Goal: Task Accomplishment & Management: Manage account settings

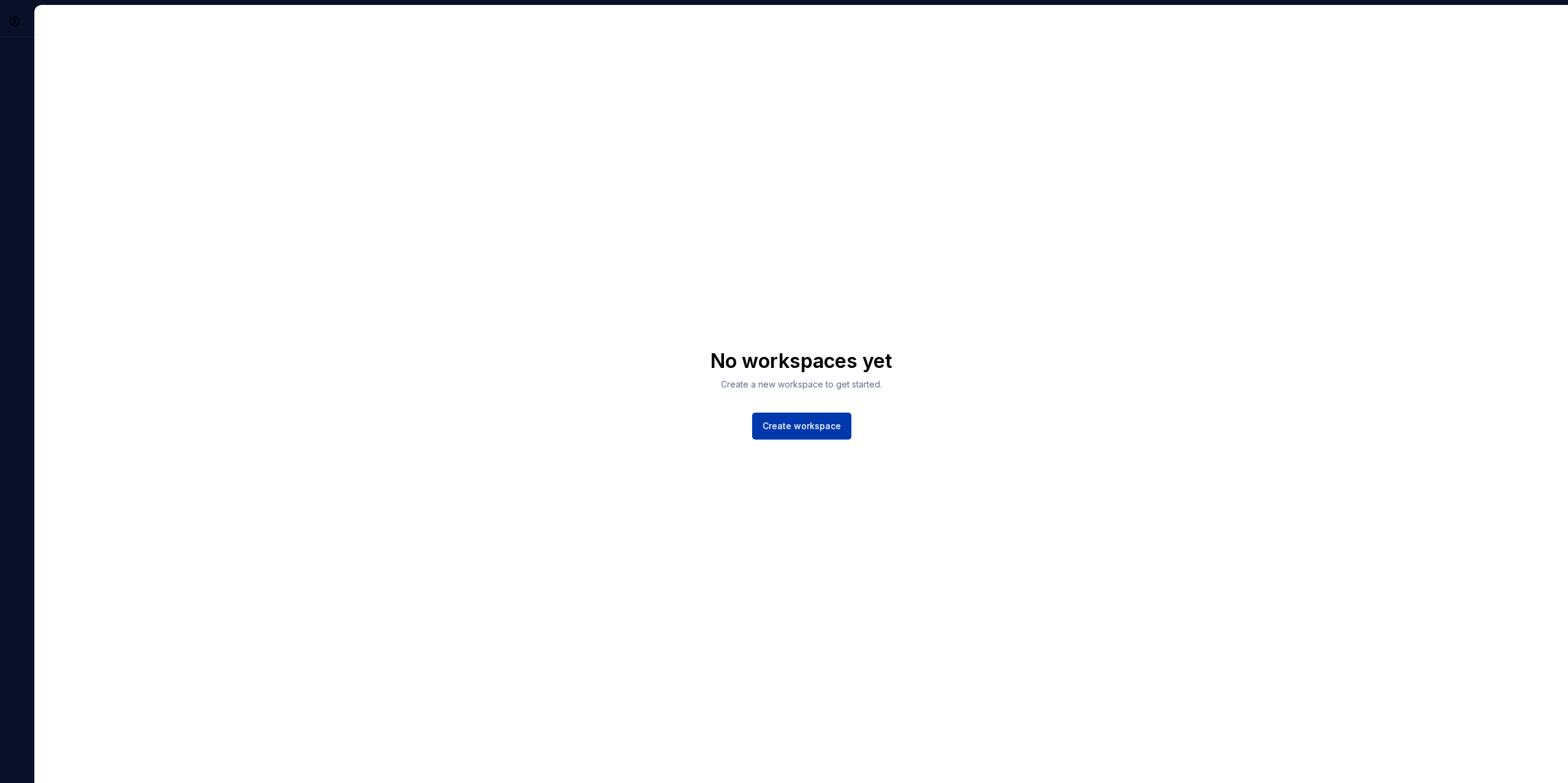
click at [785, 425] on span "Create workspace" at bounding box center [801, 426] width 79 height 12
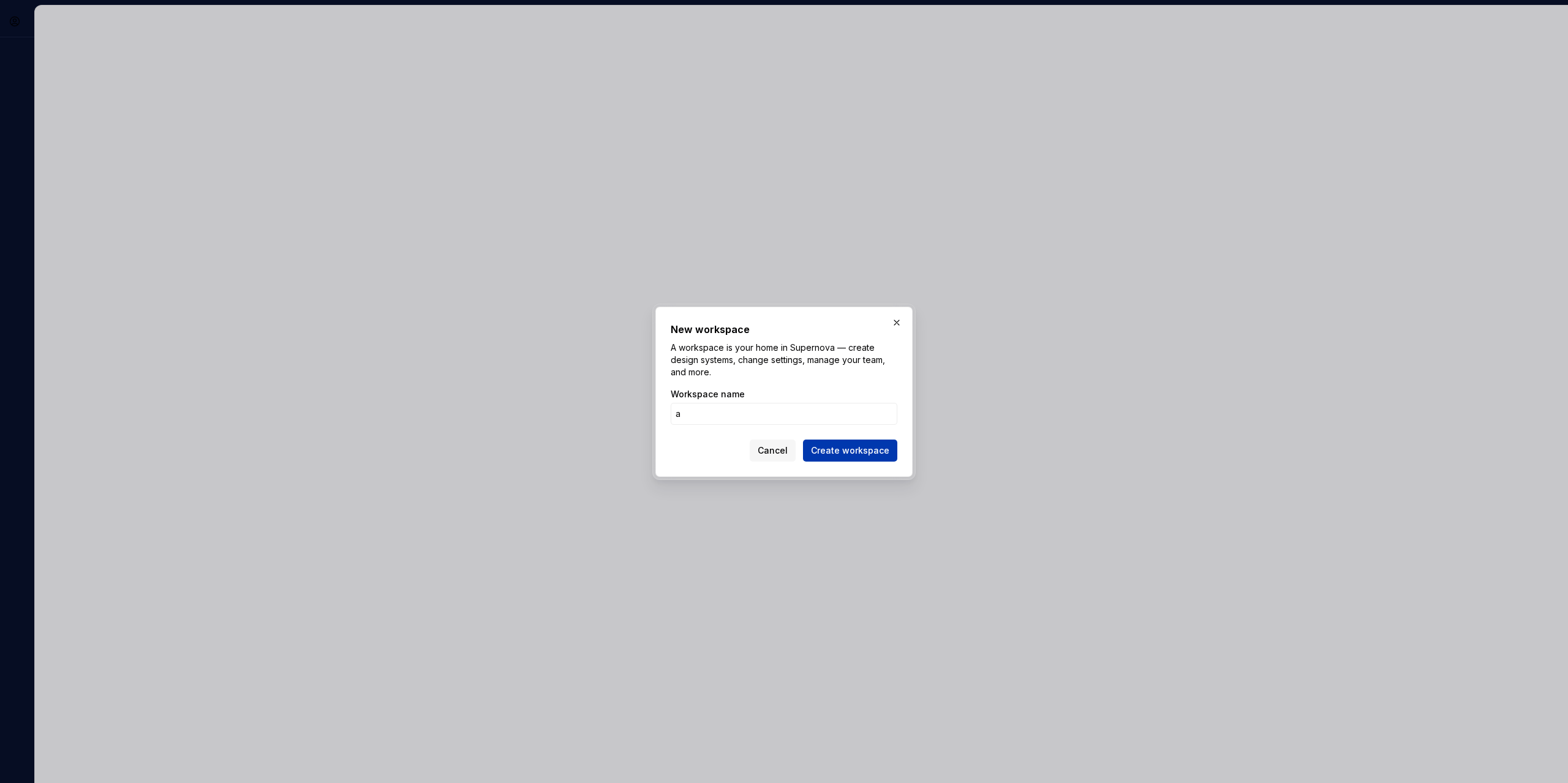
click at [817, 452] on span "Create workspace" at bounding box center [850, 451] width 79 height 12
type input "as"
click at [824, 450] on span "Create workspace" at bounding box center [850, 451] width 79 height 12
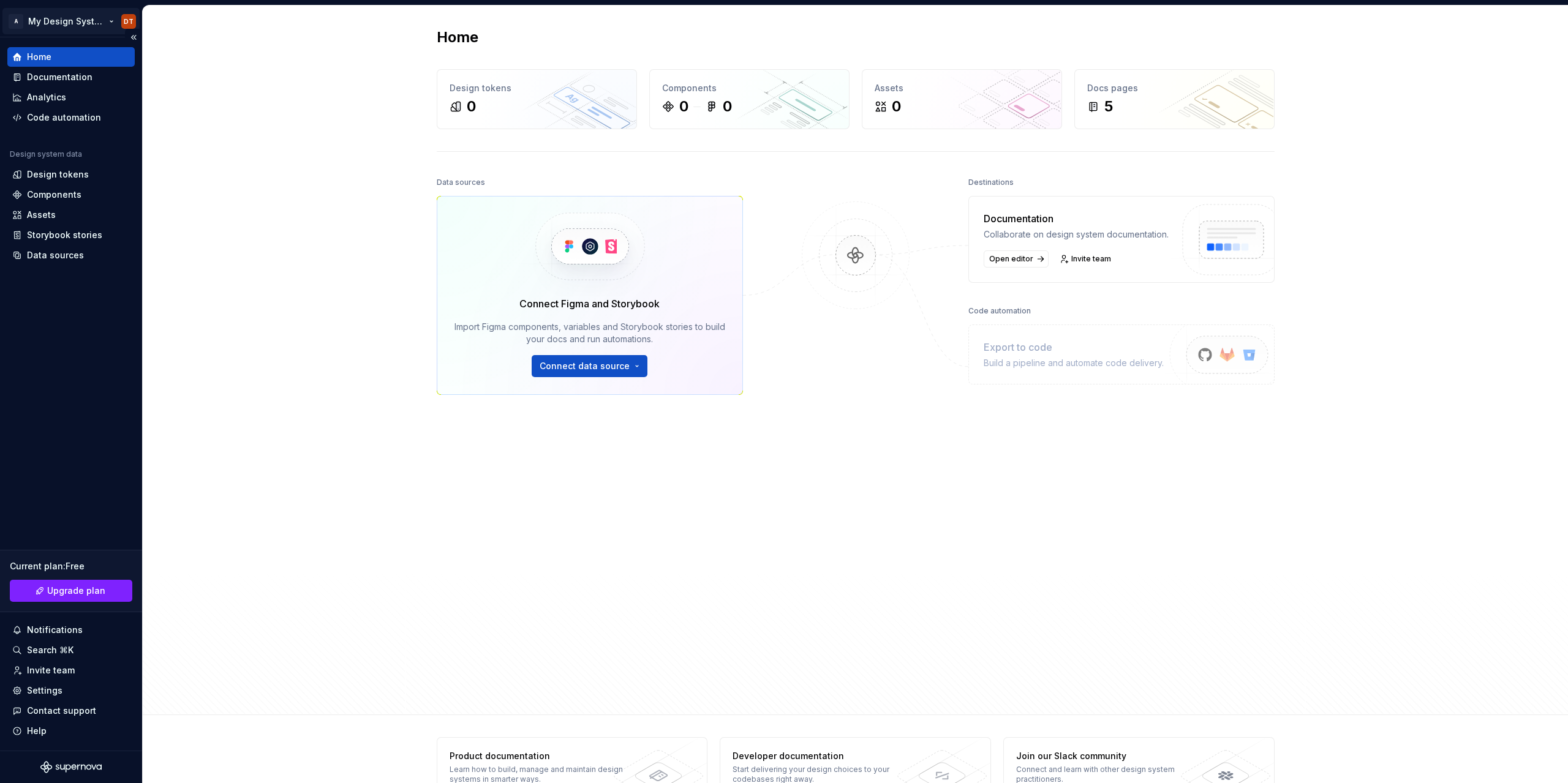
click at [130, 22] on html "A My Design System DT Home Documentation Analytics Code automation Design syste…" at bounding box center [784, 391] width 1568 height 783
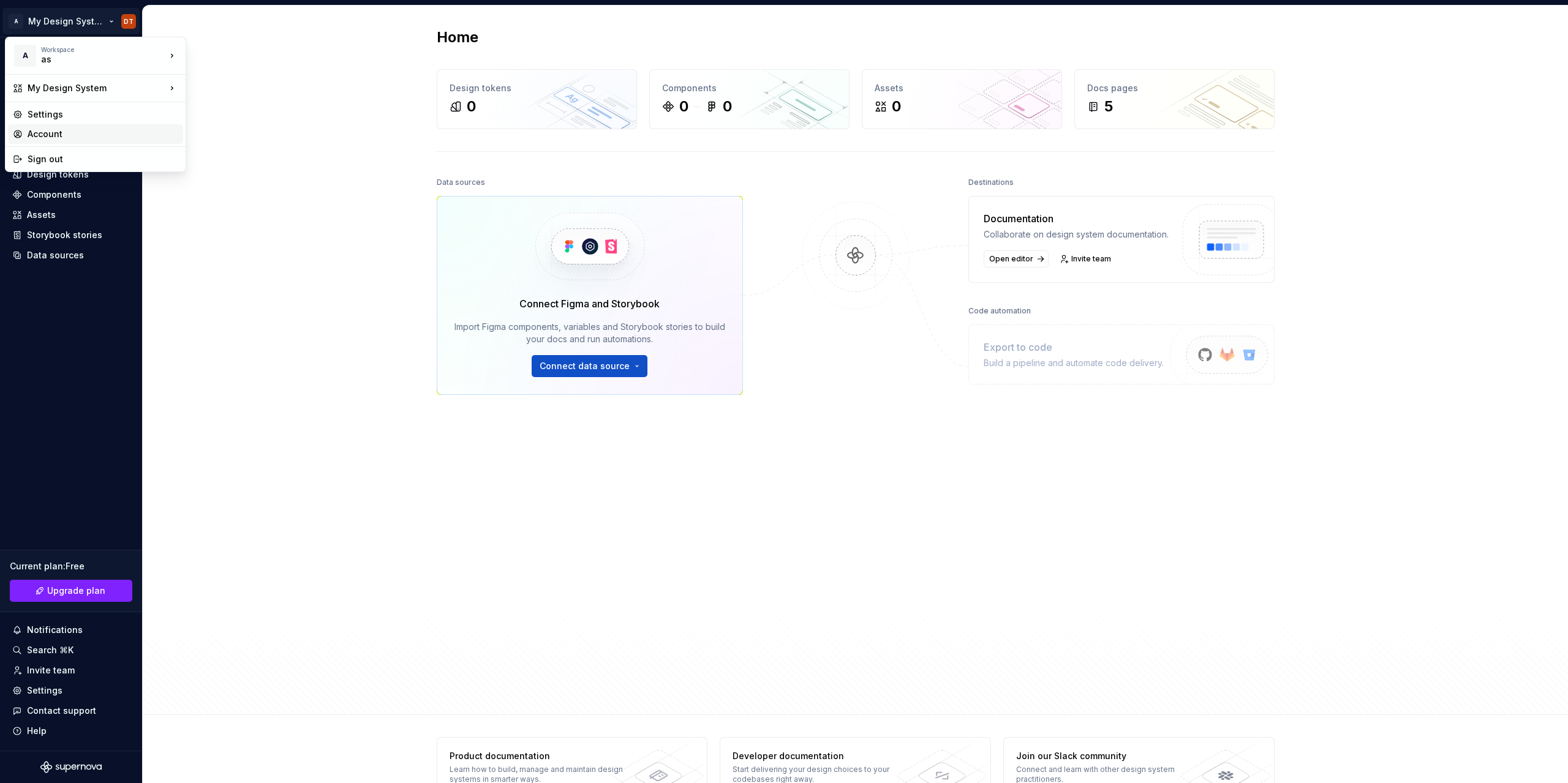
click at [137, 132] on div "Account" at bounding box center [103, 134] width 151 height 12
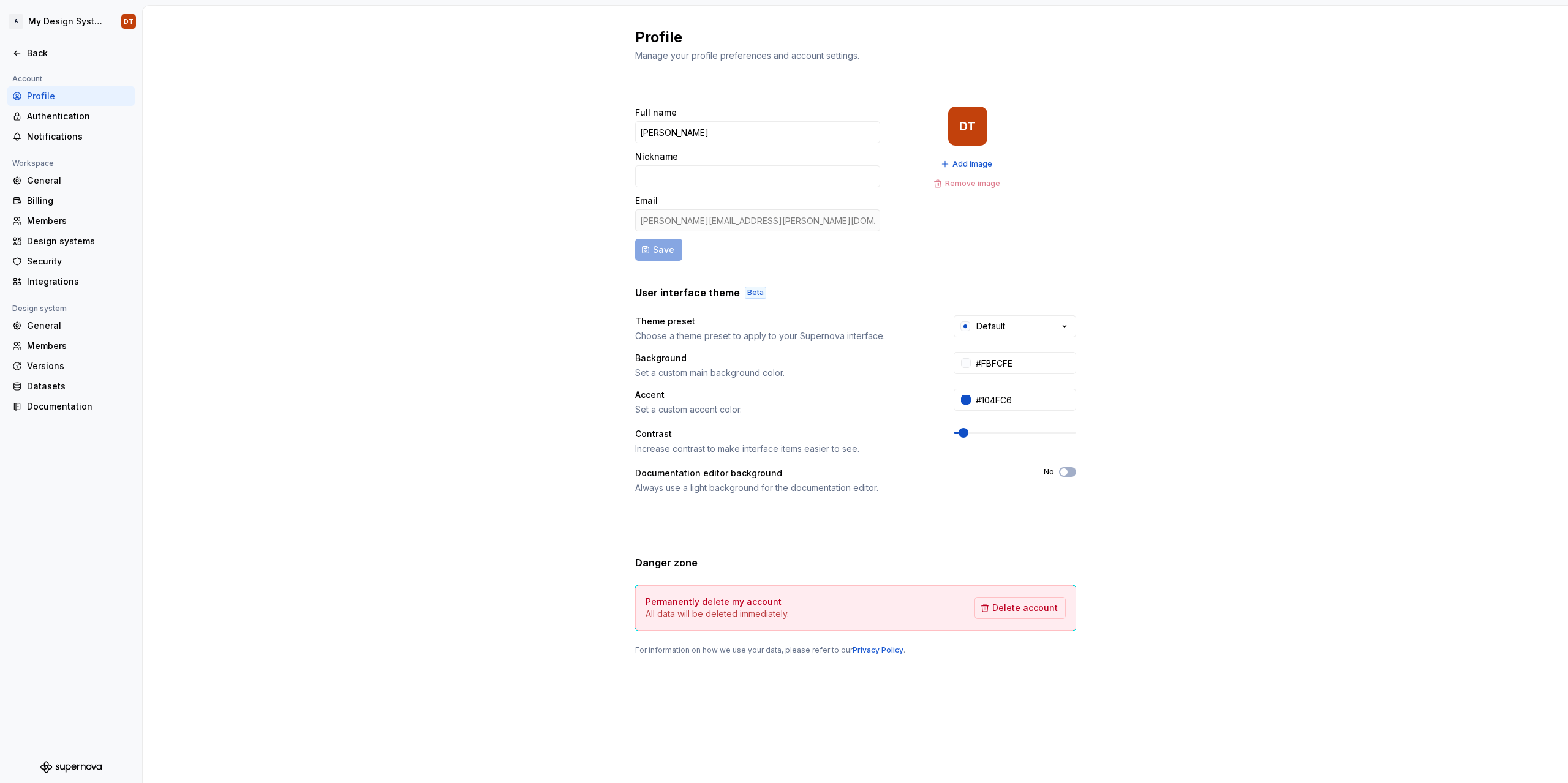
click at [1019, 621] on div "Permanently delete my account All data will be deleted immediately. Delete acco…" at bounding box center [855, 607] width 441 height 45
click at [1022, 617] on button "Delete account" at bounding box center [1020, 608] width 92 height 22
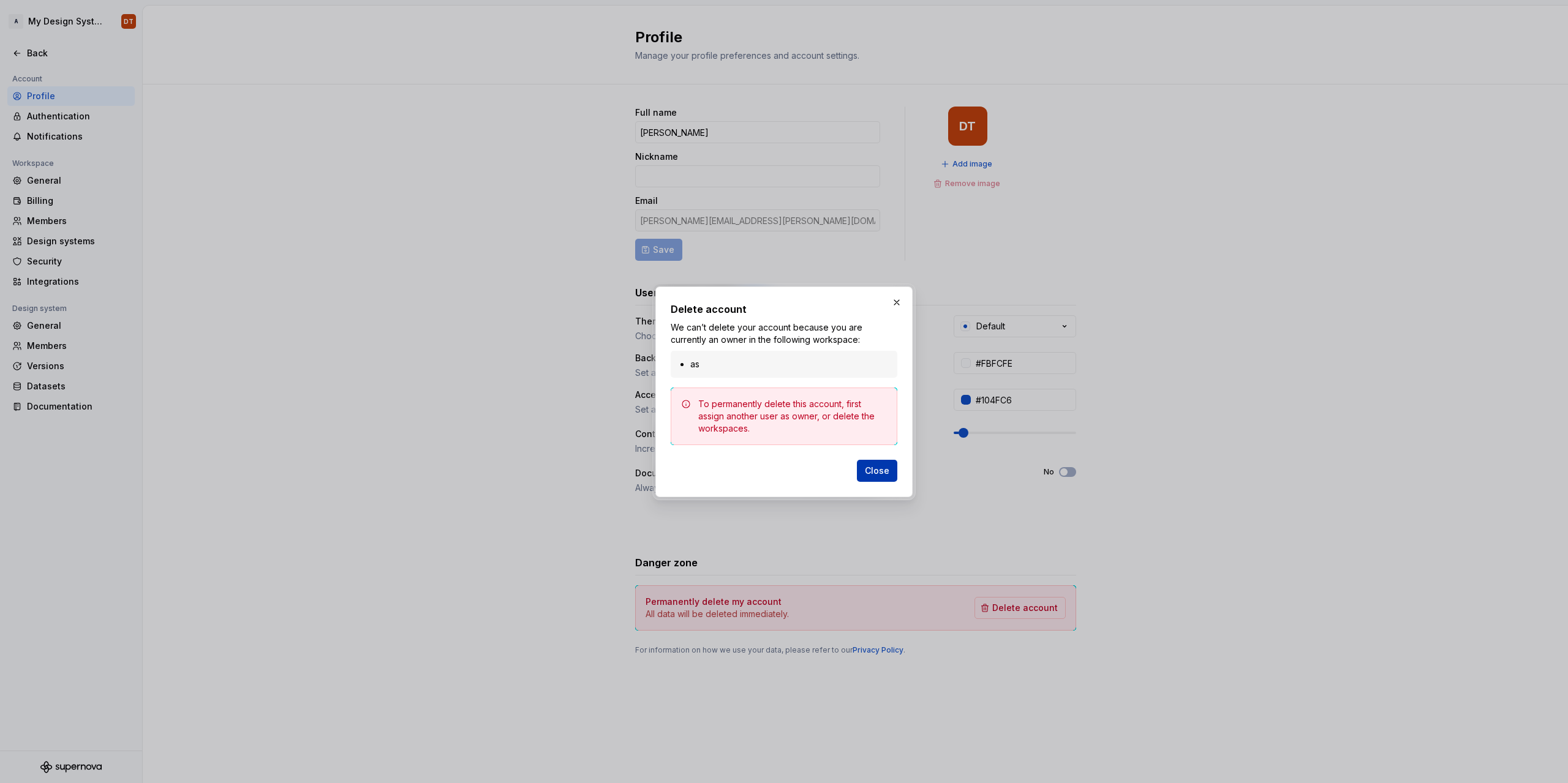
click at [873, 473] on span "Close" at bounding box center [877, 471] width 25 height 12
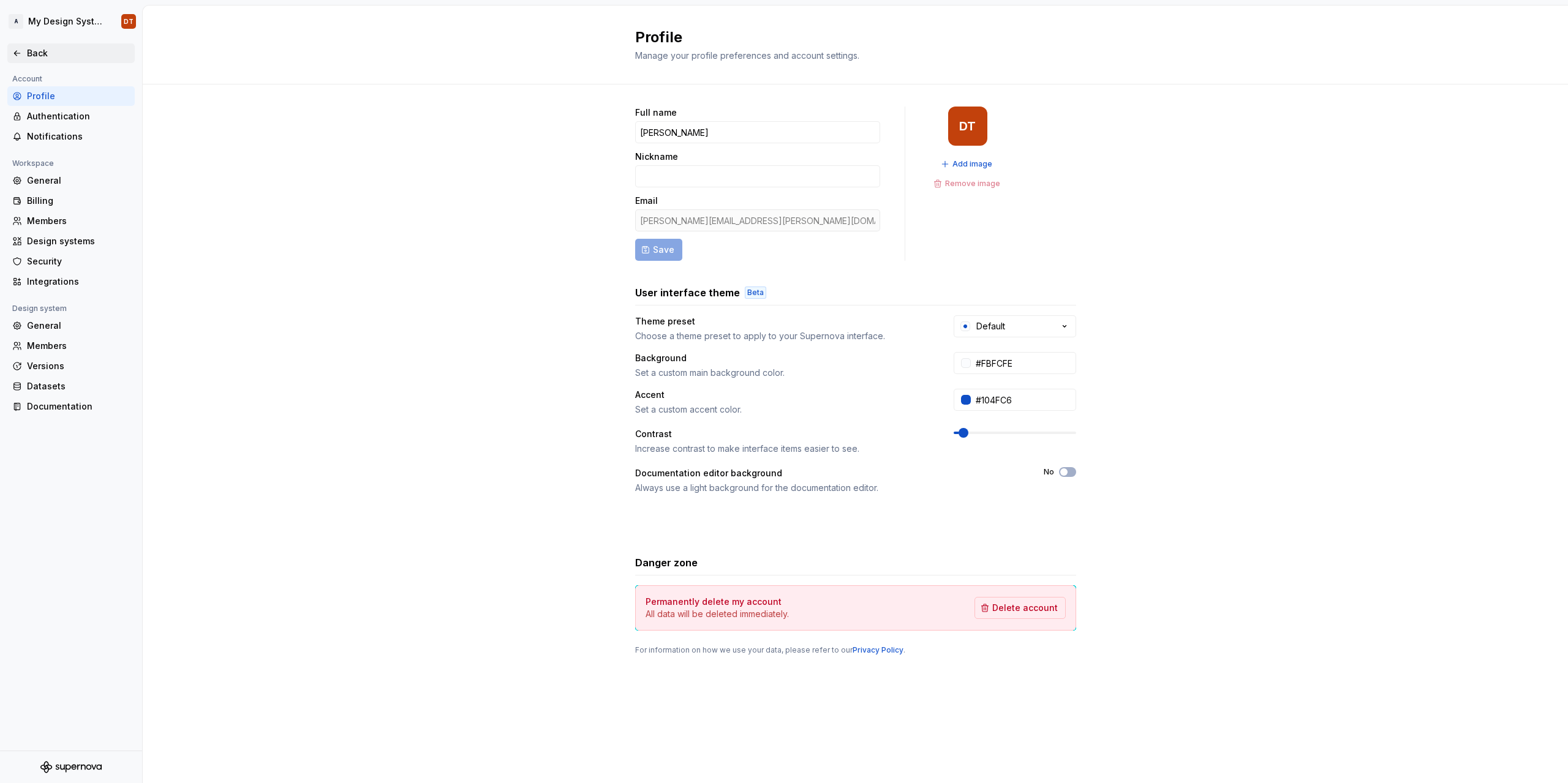
click at [27, 54] on div "Back" at bounding box center [71, 53] width 117 height 12
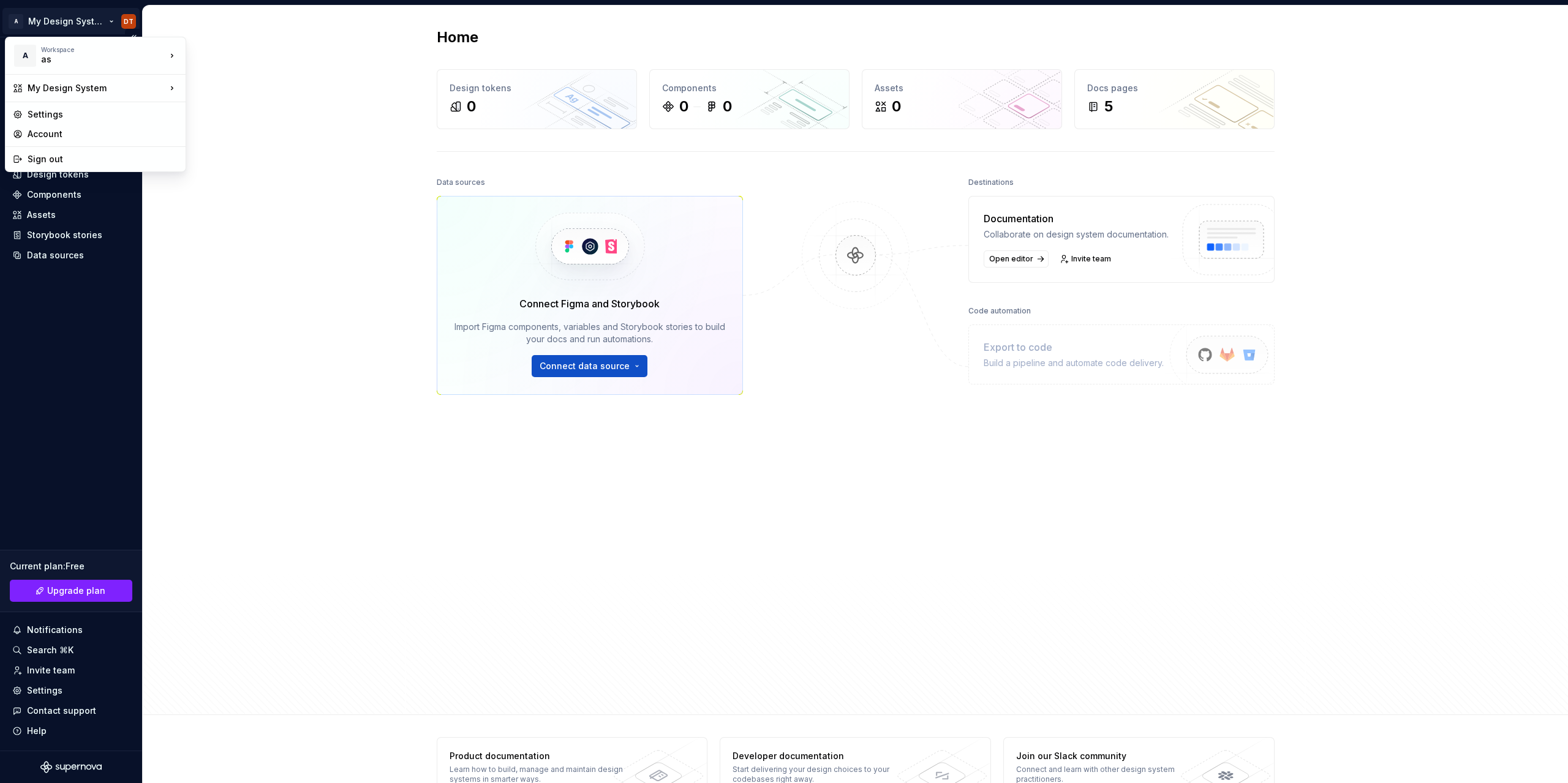
click at [17, 22] on html "A My Design System DT Home Documentation Analytics Code automation Design syste…" at bounding box center [784, 391] width 1568 height 783
click at [69, 112] on div "Settings" at bounding box center [103, 114] width 151 height 12
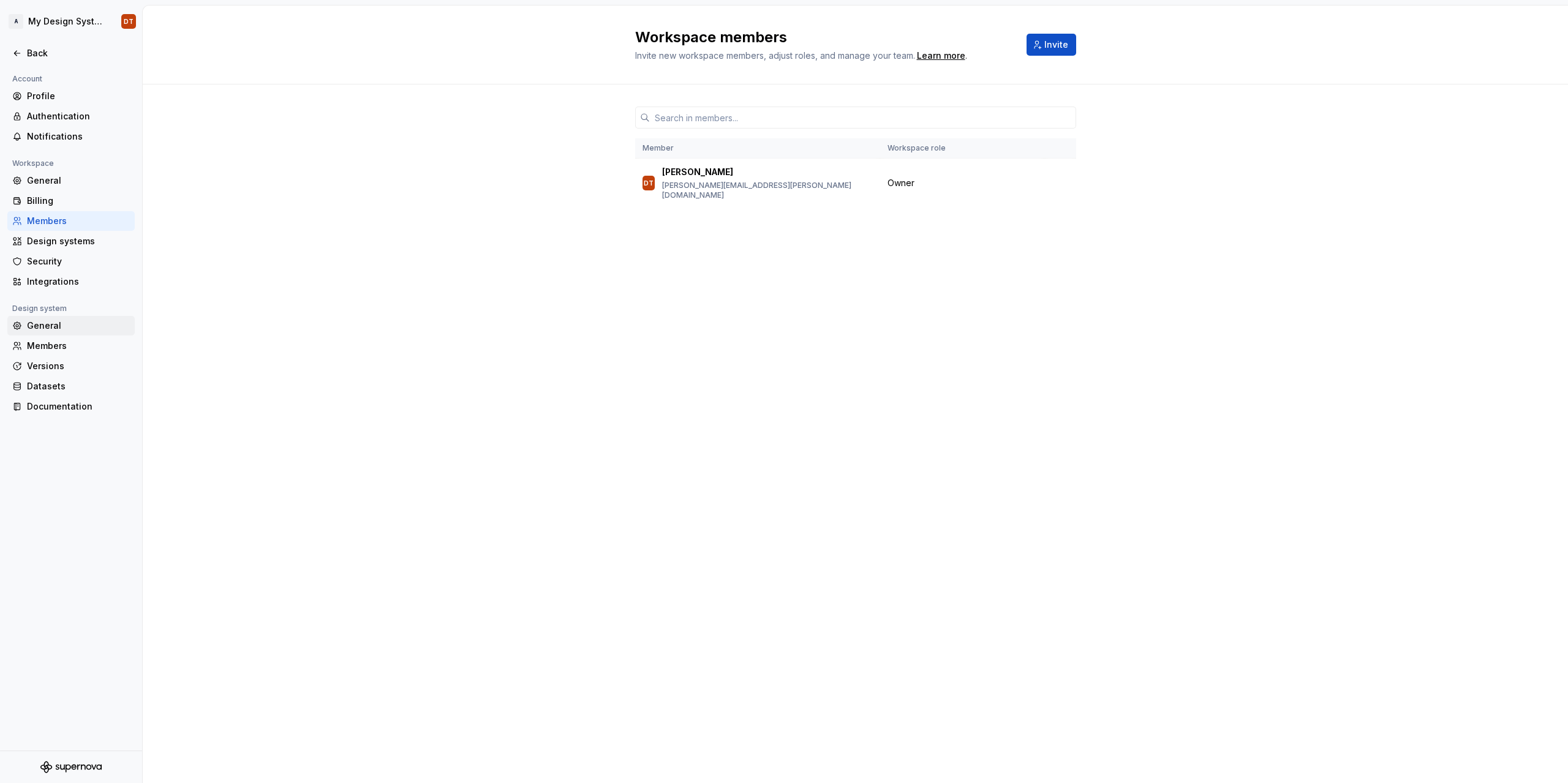
click at [57, 326] on div "General" at bounding box center [79, 326] width 103 height 12
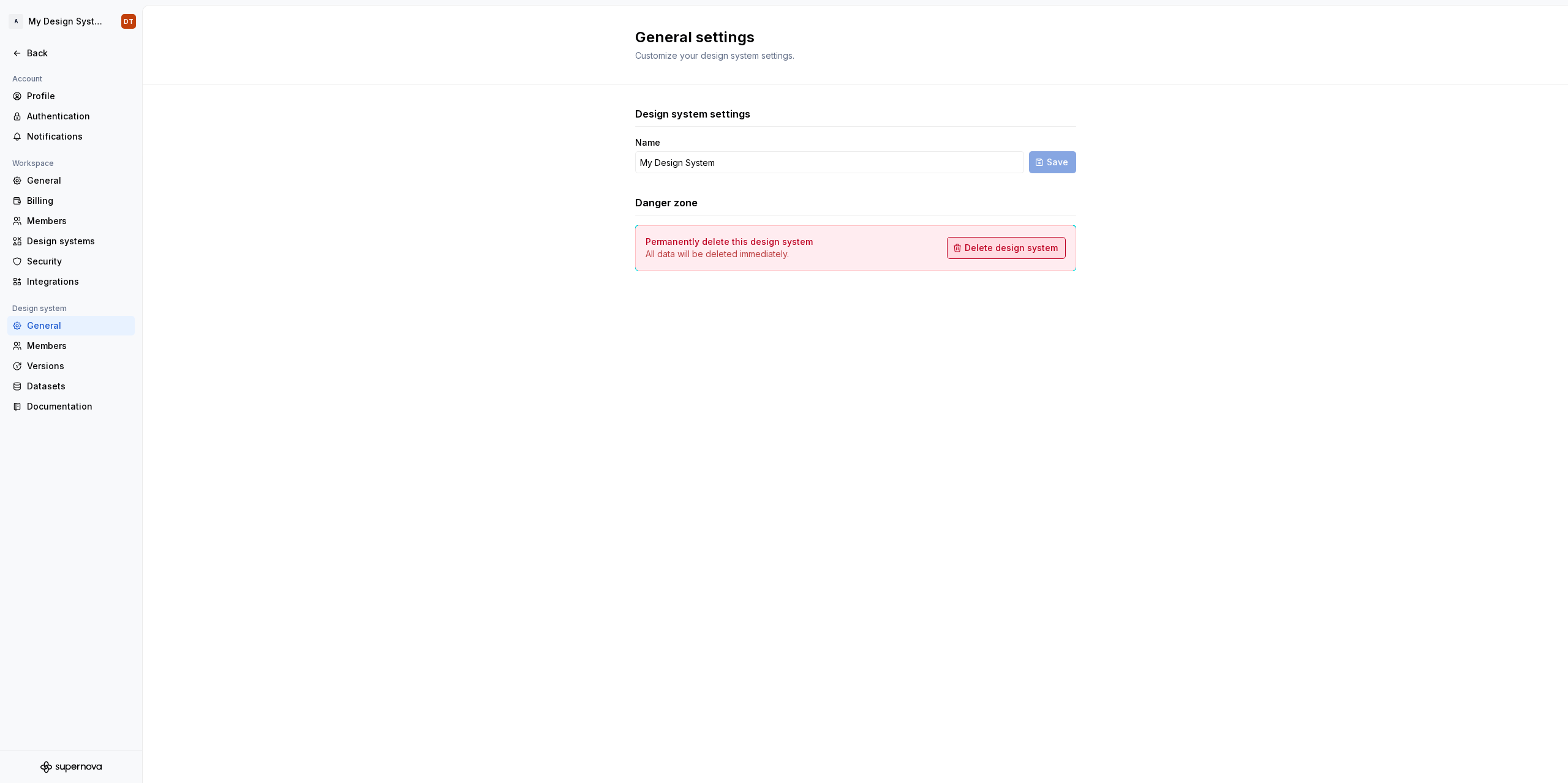
click at [989, 256] on button "Delete design system" at bounding box center [1006, 248] width 119 height 22
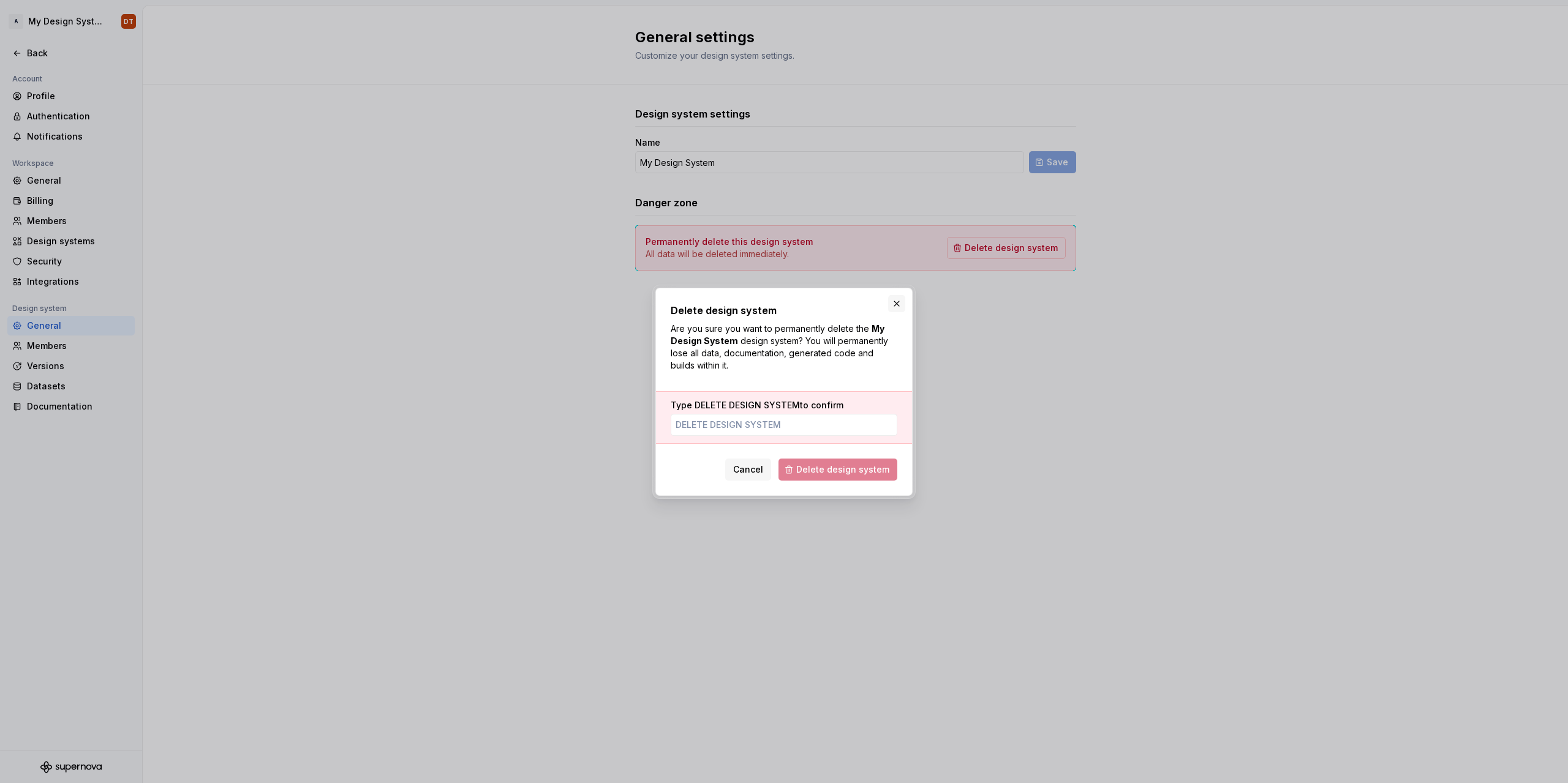
click at [893, 304] on button "button" at bounding box center [897, 303] width 17 height 17
